Goal: Navigation & Orientation: Find specific page/section

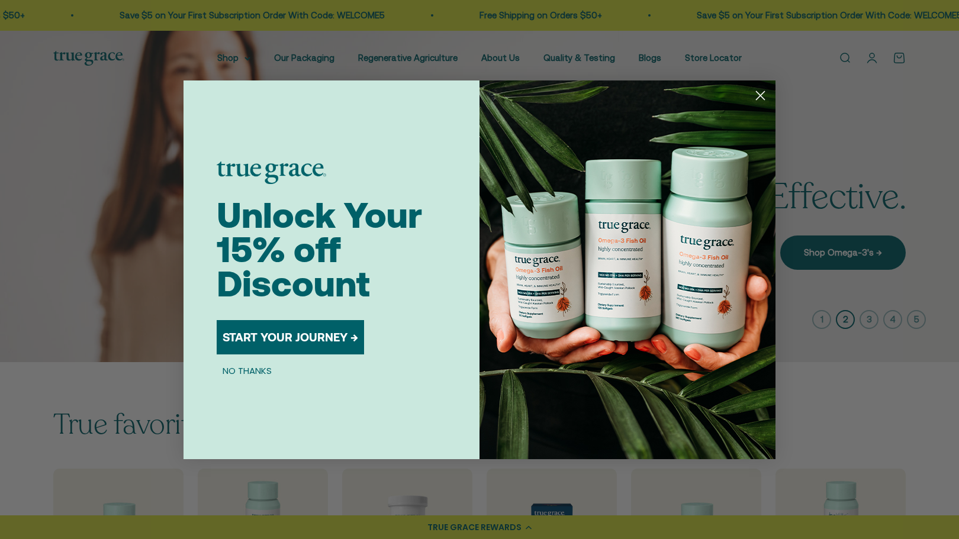
click at [762, 99] on circle "Close dialog" at bounding box center [761, 95] width 20 height 20
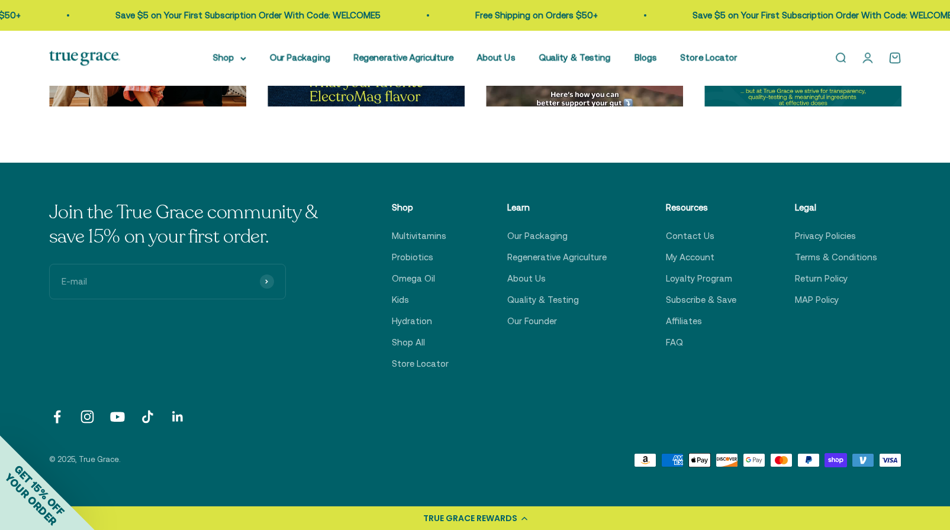
scroll to position [4129, 0]
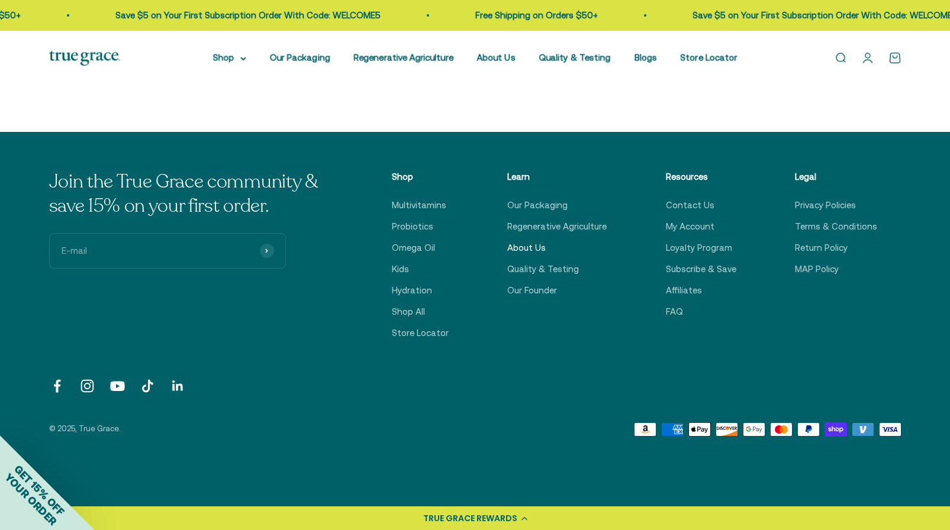
click at [538, 242] on link "About Us" at bounding box center [526, 248] width 38 height 14
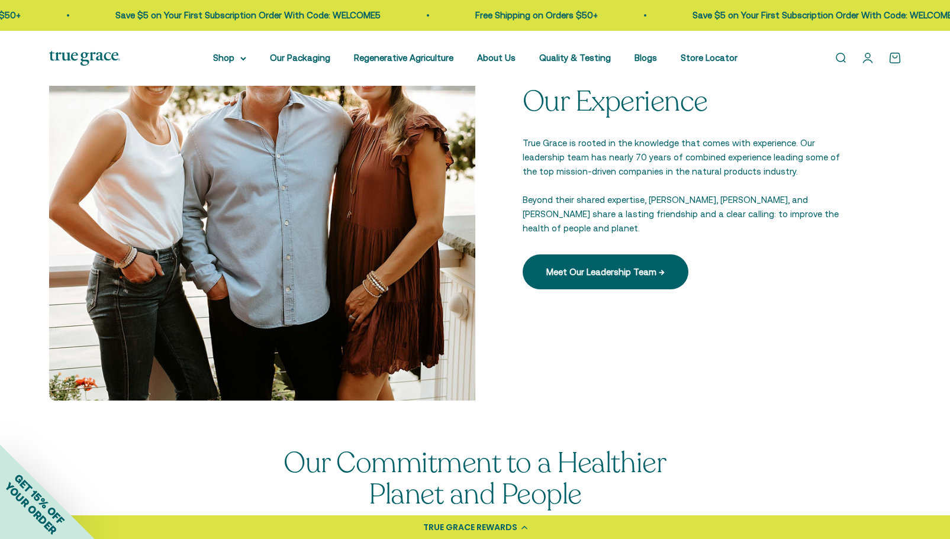
scroll to position [1747, 0]
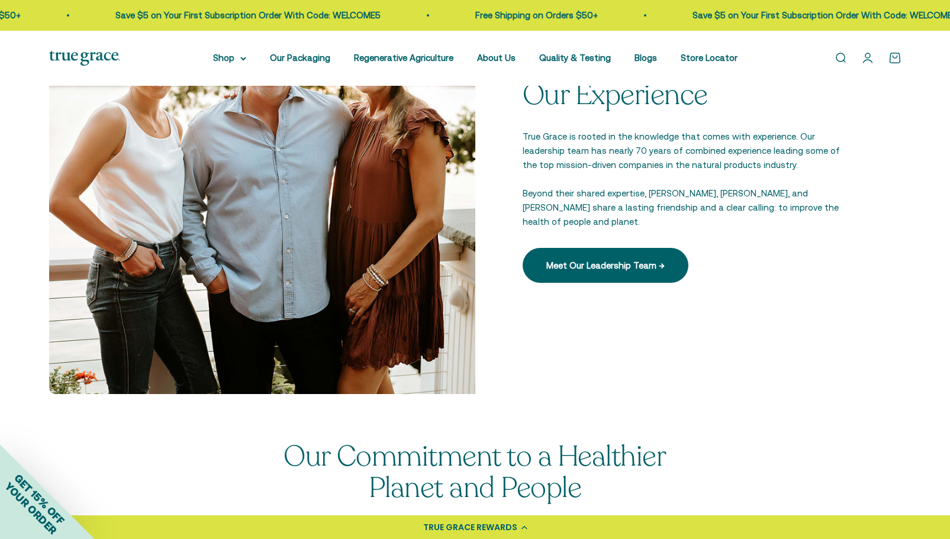
click at [950, 263] on html "💰 Earn 1 point for every $1 you spend Join now Earn 25 points Already a member?…" at bounding box center [475, 91] width 950 height 3677
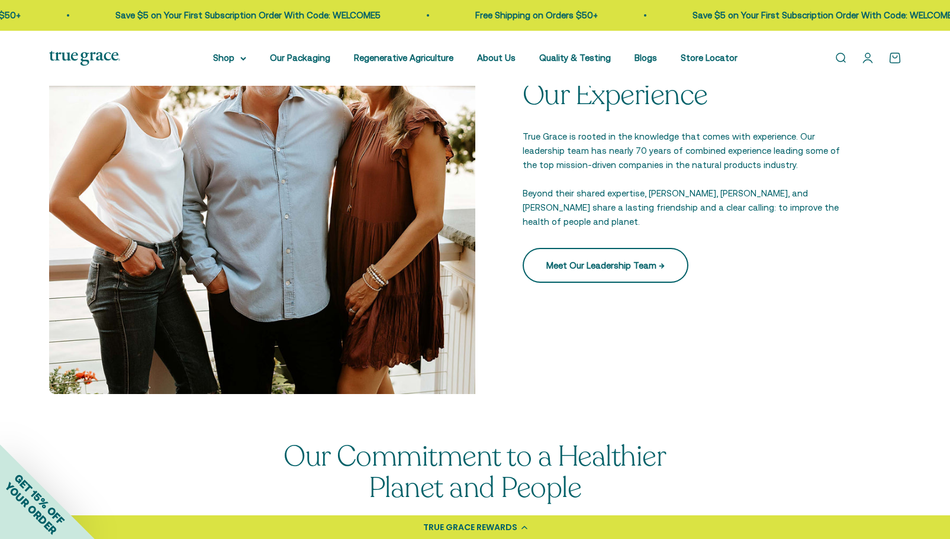
click at [662, 262] on link "Meet Our Leadership Team →" at bounding box center [606, 265] width 166 height 34
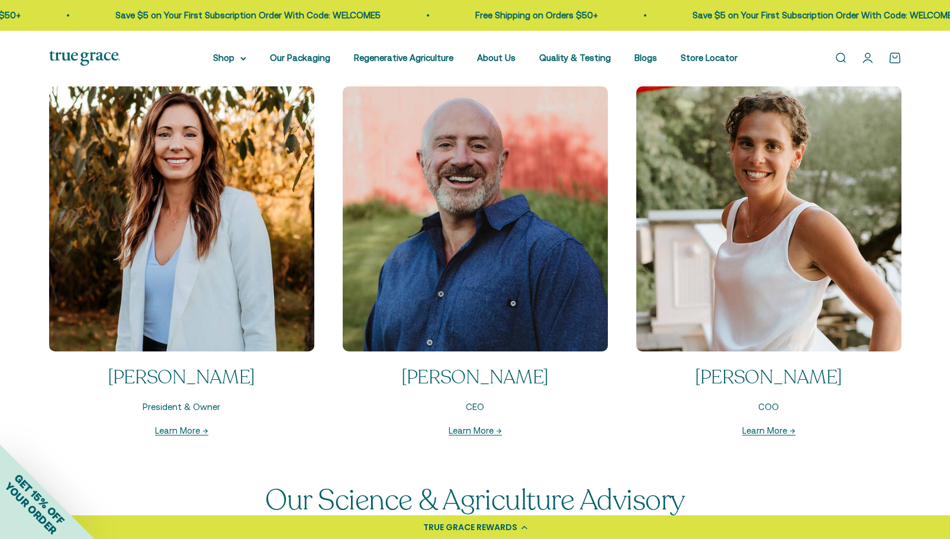
scroll to position [1243, 0]
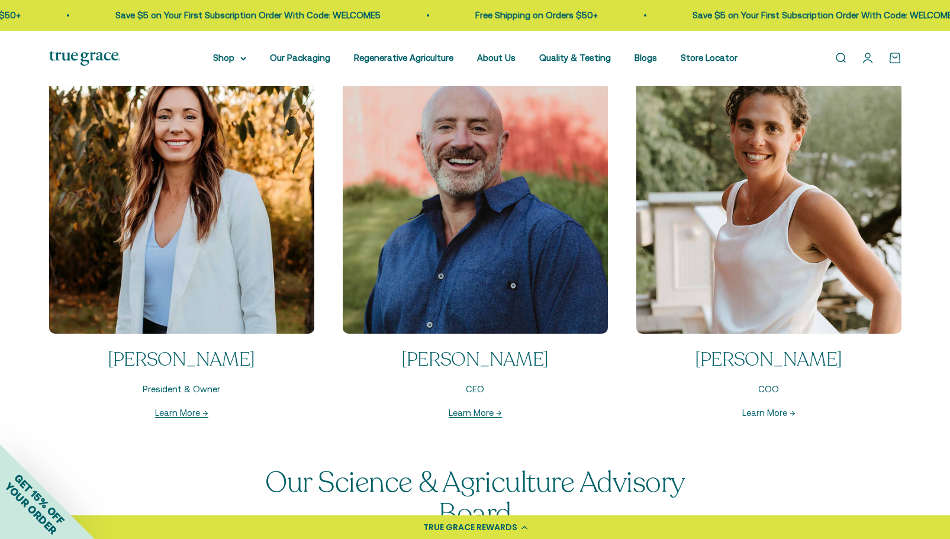
click at [779, 411] on link "Learn More →" at bounding box center [768, 413] width 53 height 10
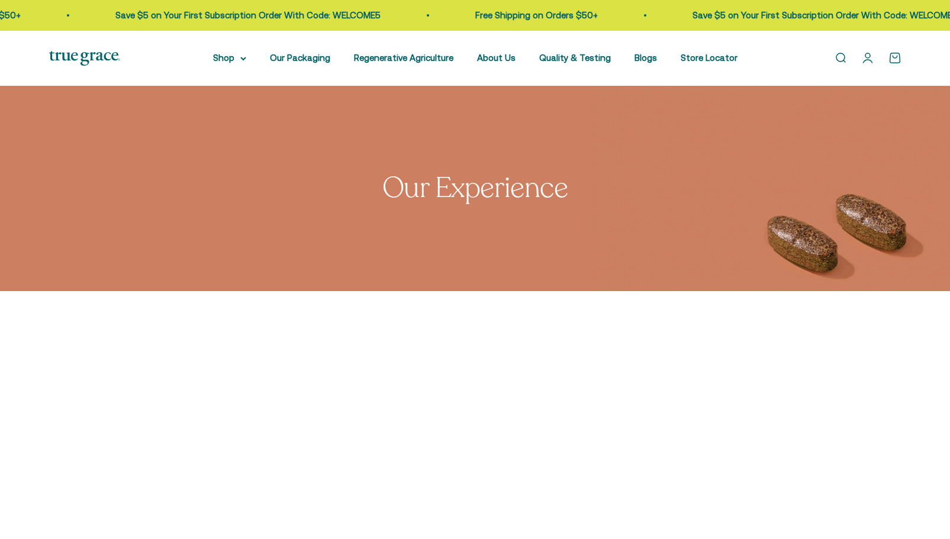
scroll to position [1243, 0]
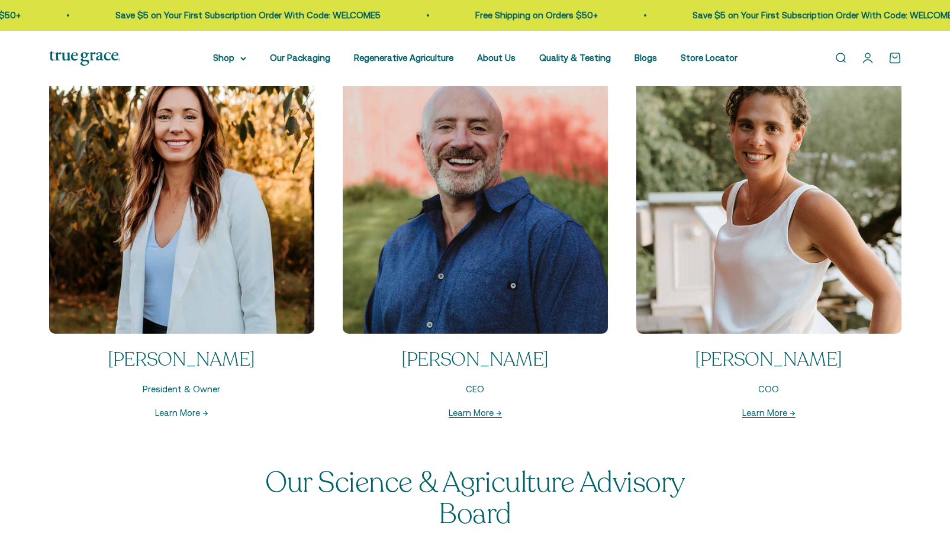
click at [176, 418] on link "Learn More →" at bounding box center [181, 413] width 53 height 10
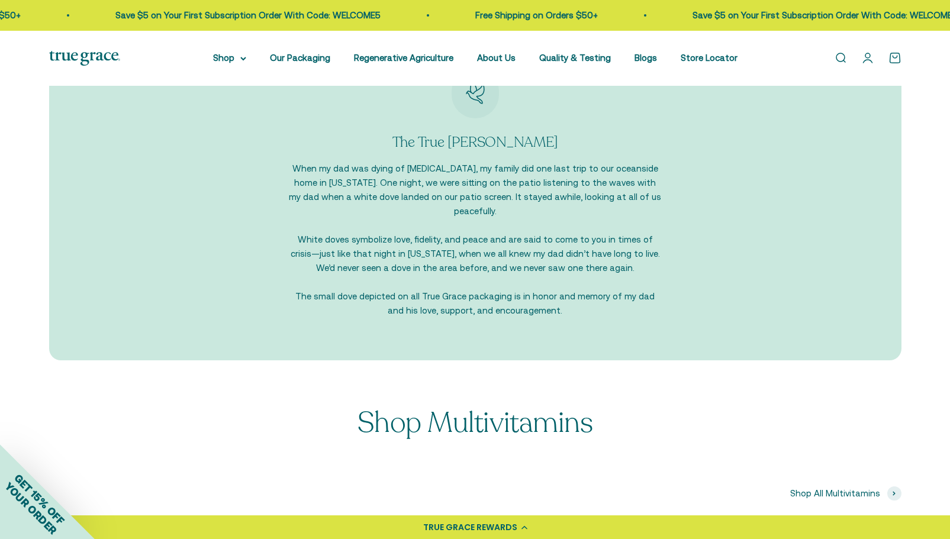
scroll to position [1390, 0]
drag, startPoint x: 954, startPoint y: 76, endPoint x: 959, endPoint y: 332, distance: 256.4
click at [950, 332] on html "💰 Earn 1 point for every $1 you spend Join now Earn 25 points Already a member?…" at bounding box center [475, 30] width 950 height 2840
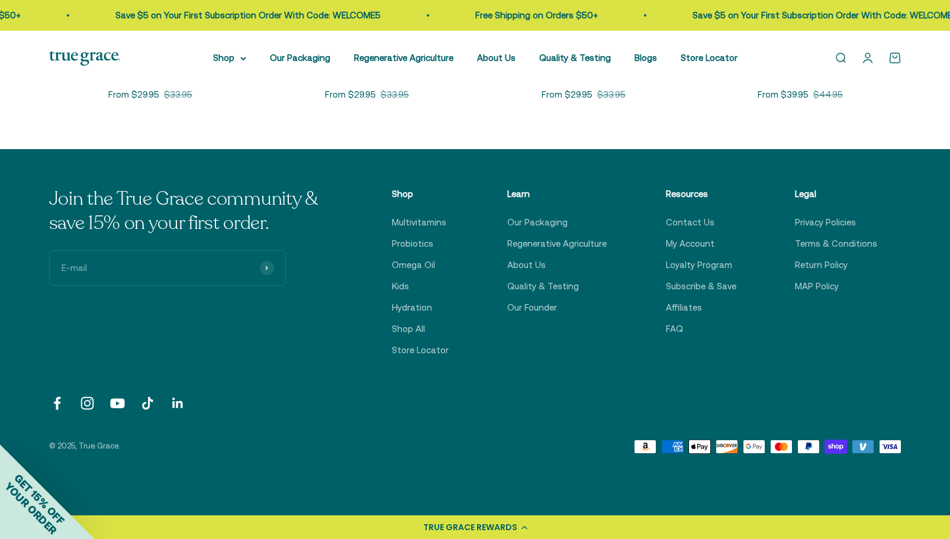
scroll to position [2101, 0]
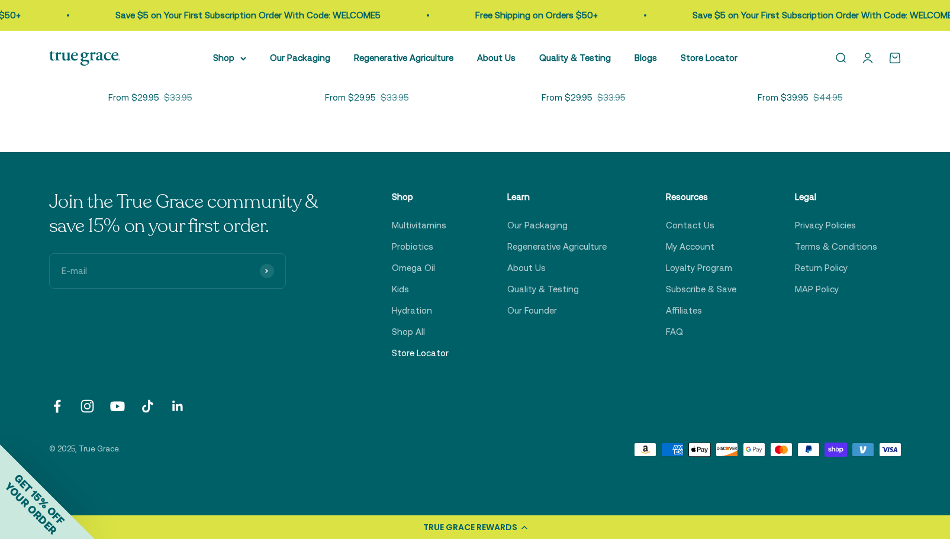
click at [436, 346] on link "Store Locator" at bounding box center [420, 353] width 57 height 14
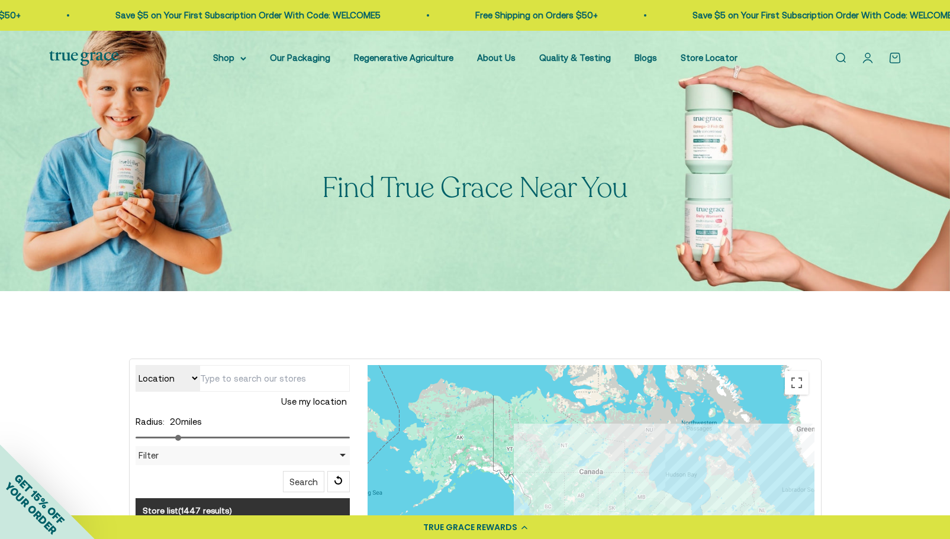
scroll to position [274, 0]
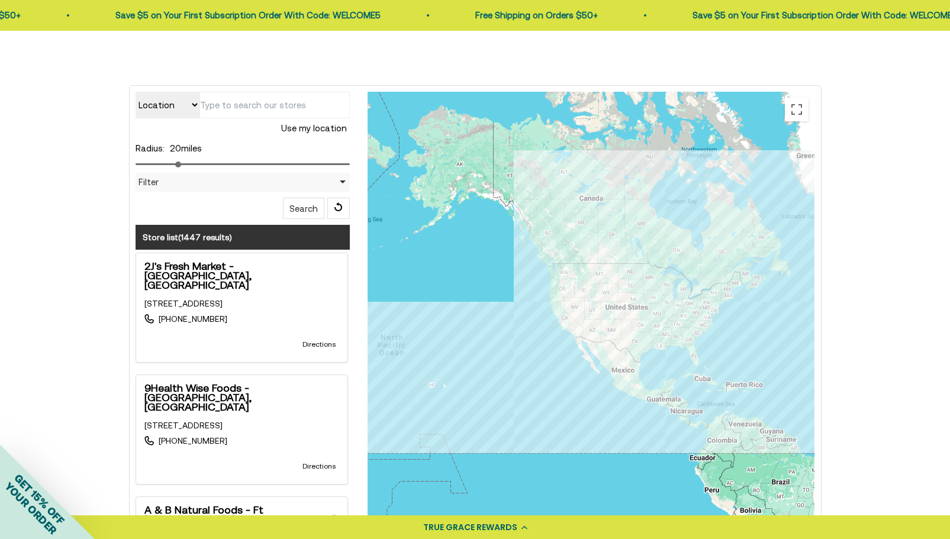
click at [696, 290] on div at bounding box center [591, 329] width 447 height 474
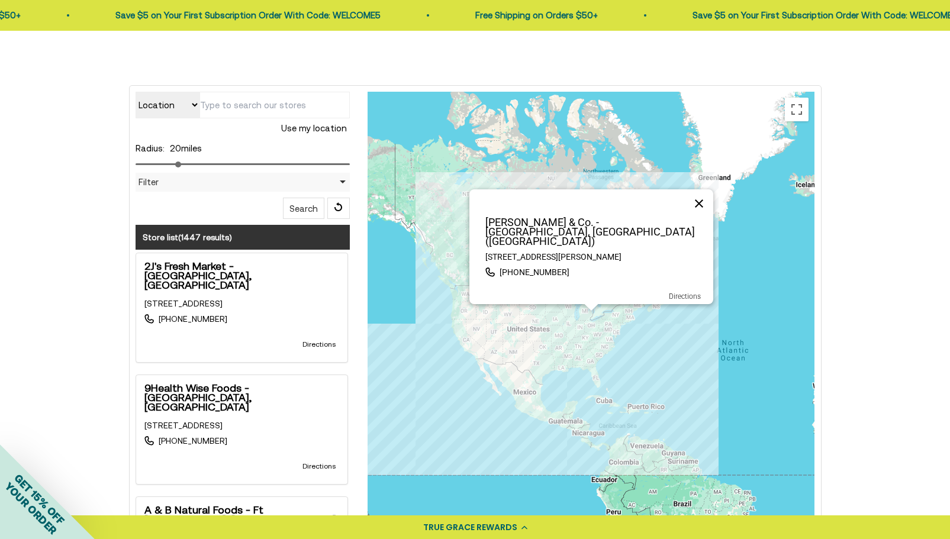
click at [698, 208] on button "Close" at bounding box center [699, 203] width 28 height 28
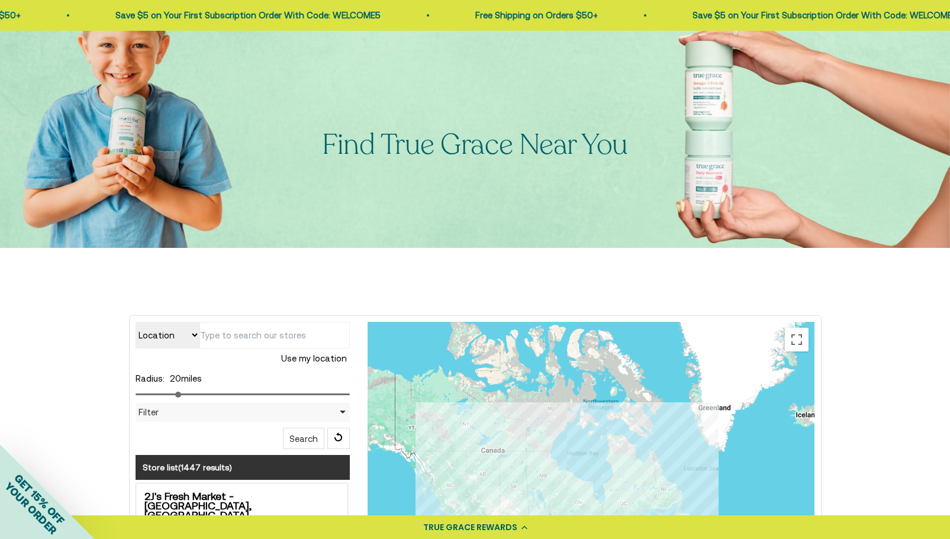
scroll to position [0, 0]
